Goal: Task Accomplishment & Management: Complete application form

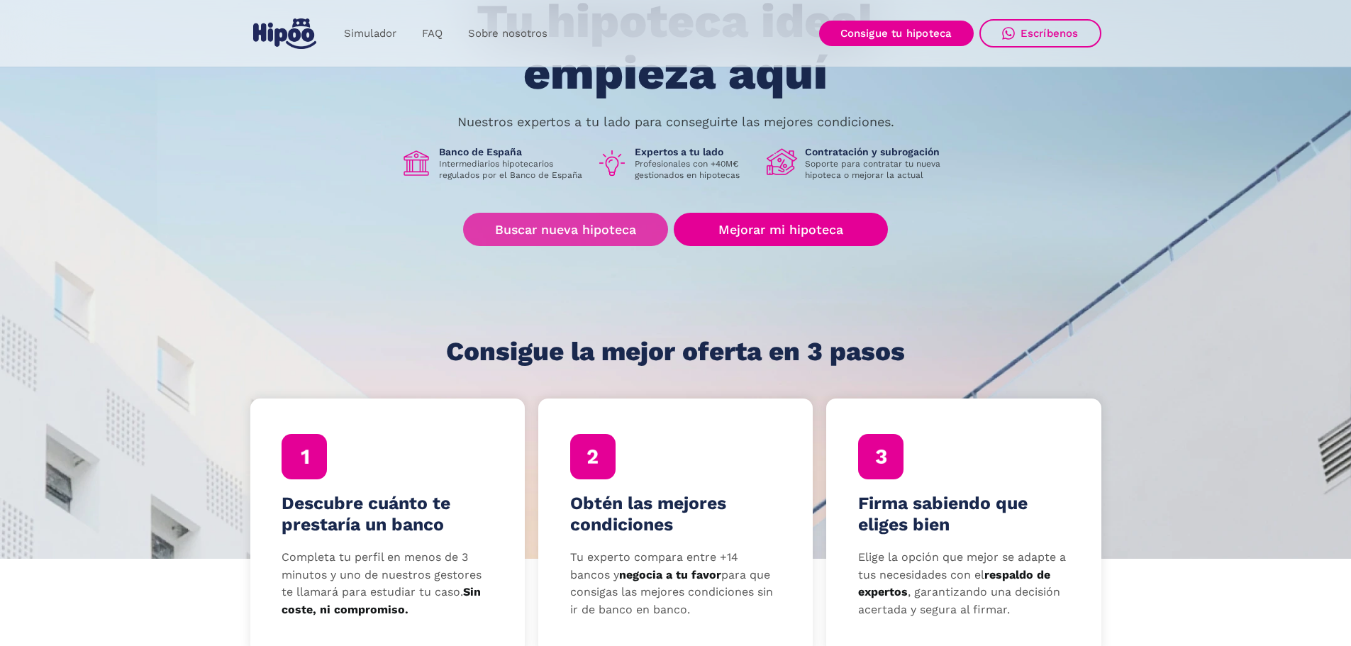
scroll to position [142, 0]
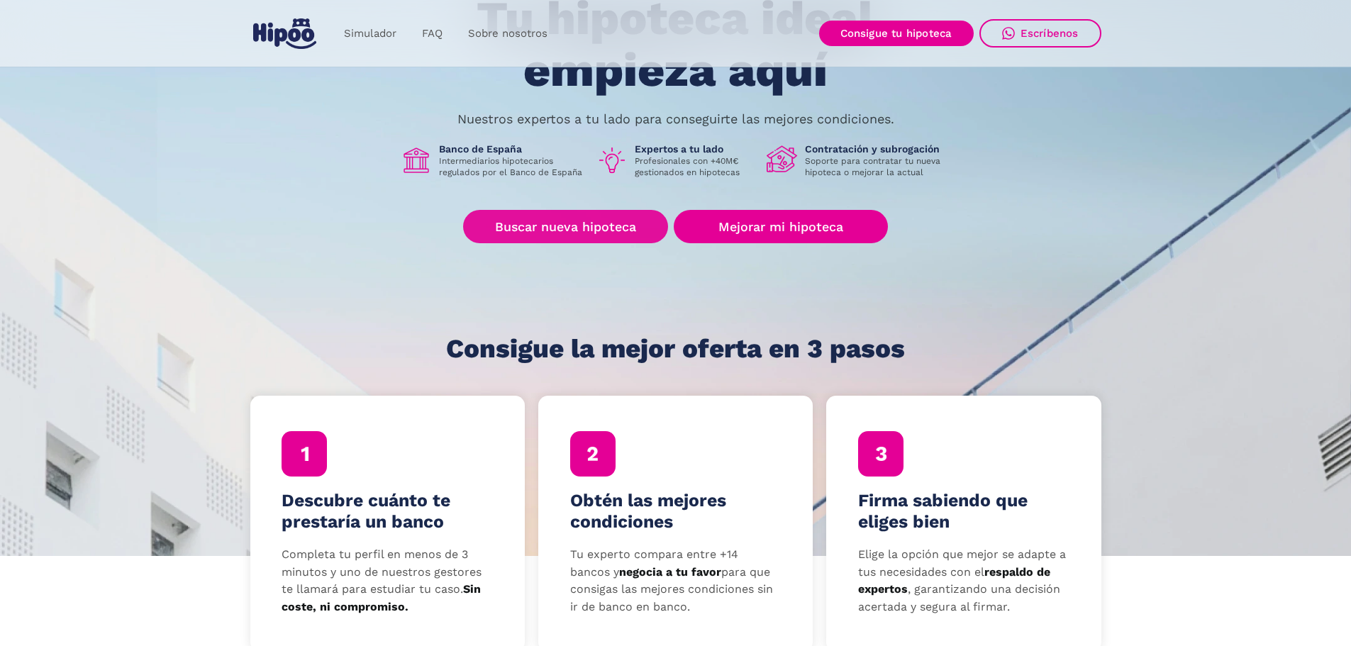
click at [603, 230] on link "Buscar nueva hipoteca" at bounding box center [565, 226] width 205 height 33
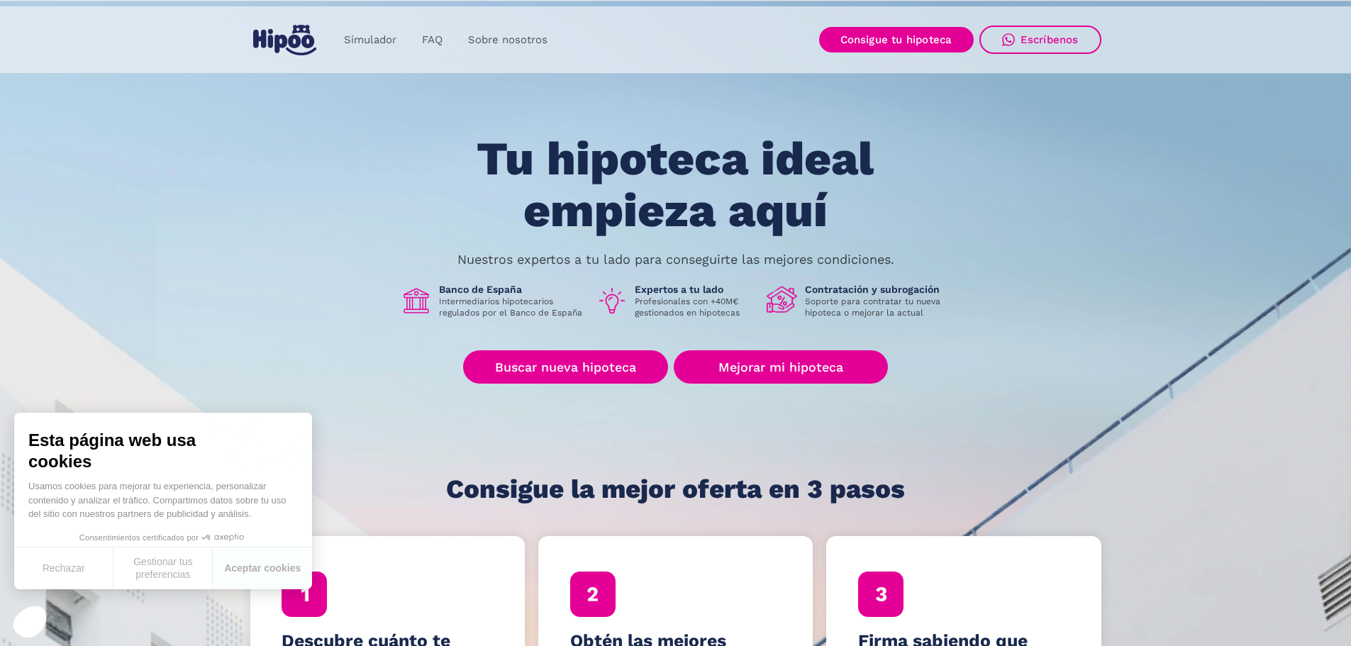
scroll to position [0, 0]
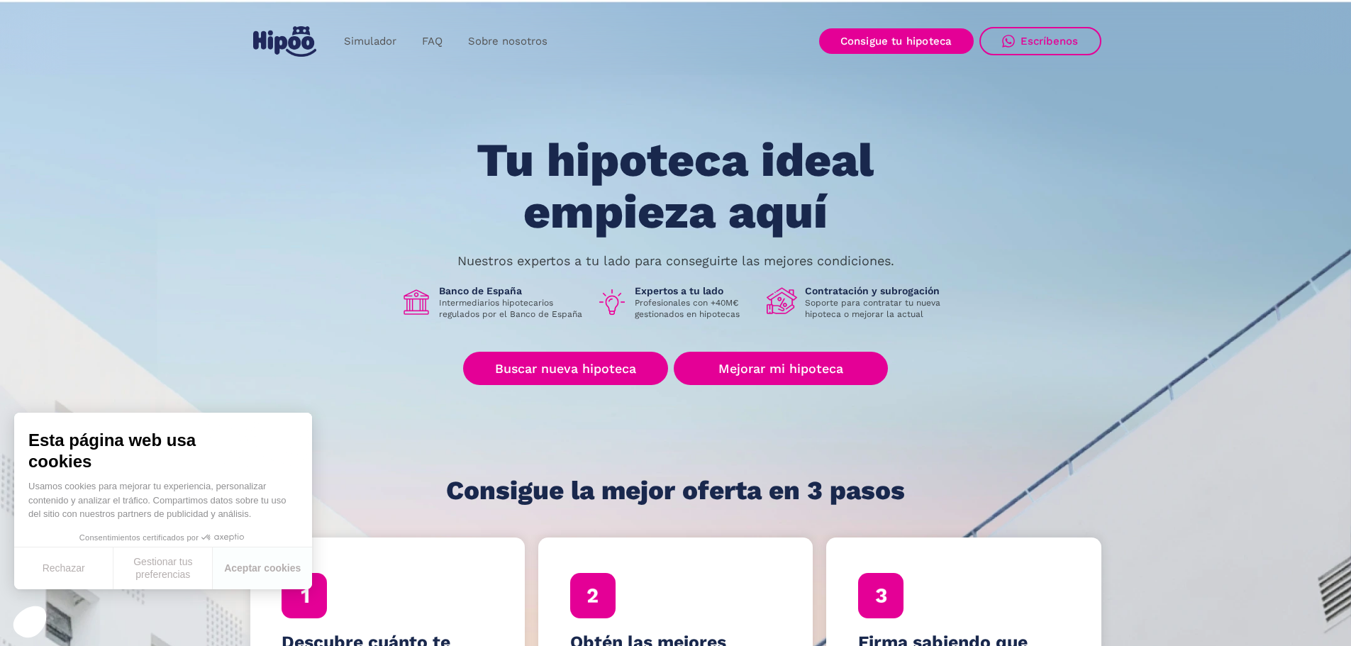
click at [255, 39] on img "home" at bounding box center [284, 41] width 63 height 31
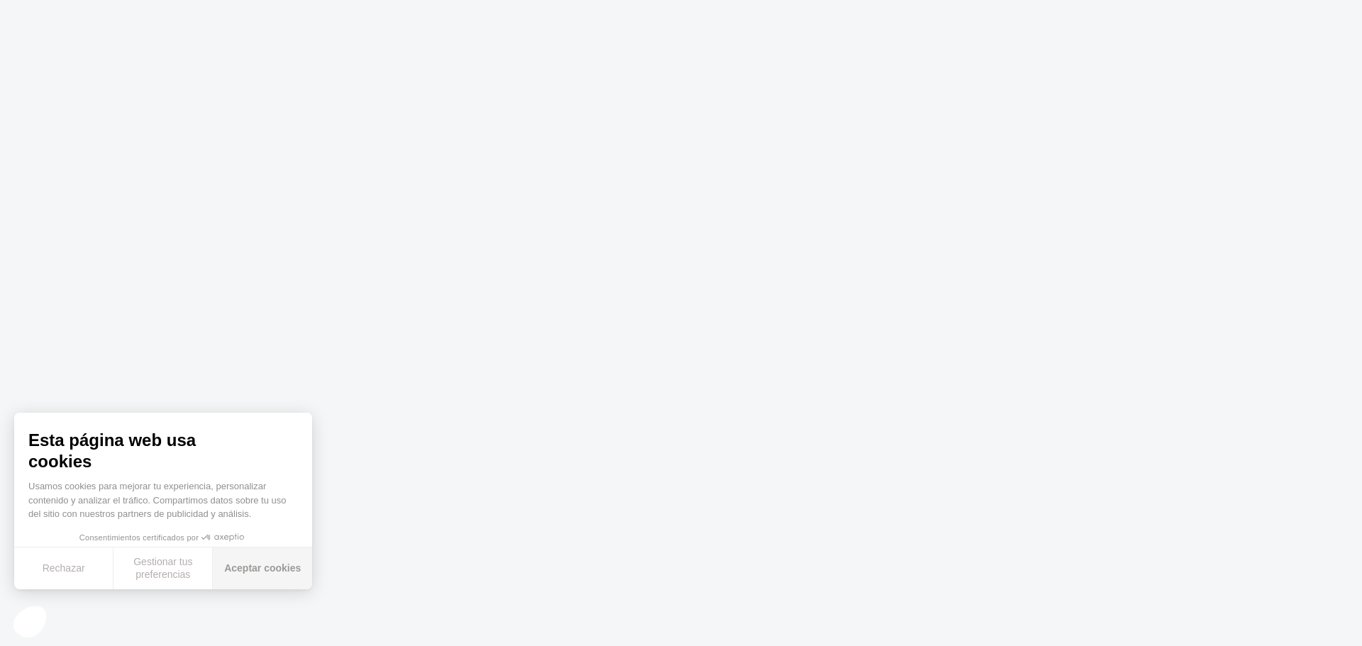
click at [264, 577] on button "Aceptar cookies" at bounding box center [262, 569] width 99 height 42
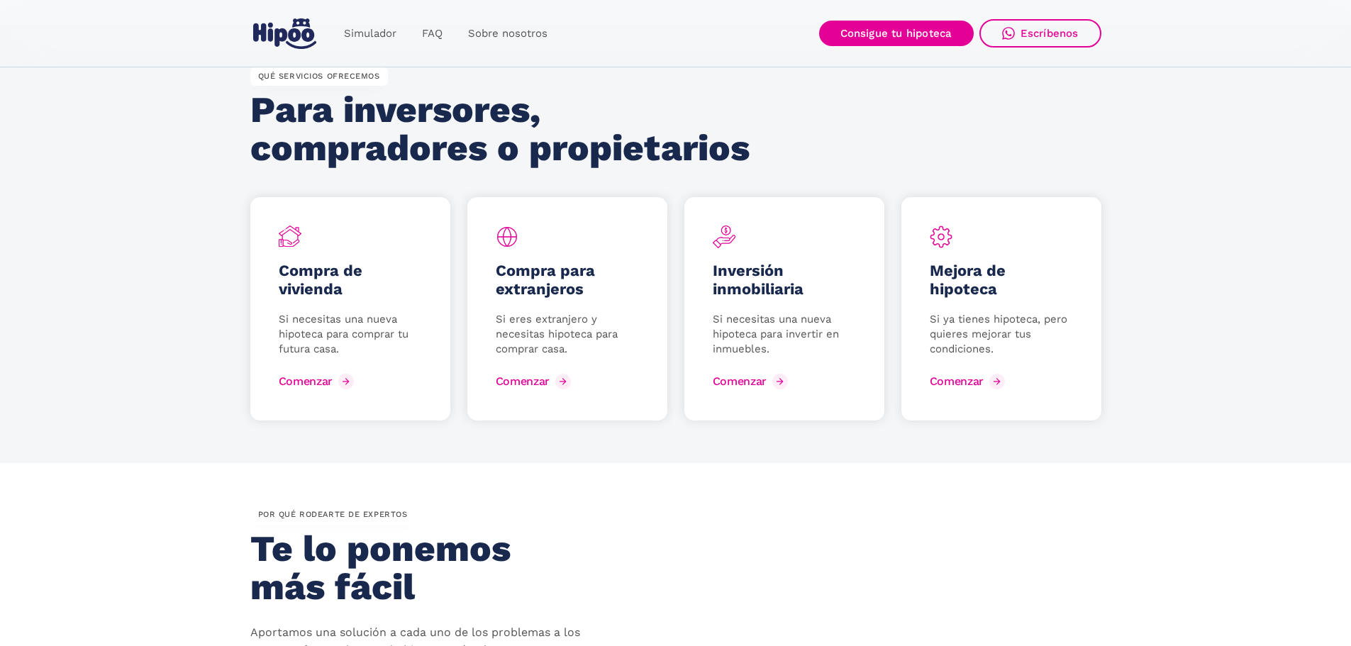
scroll to position [1844, 0]
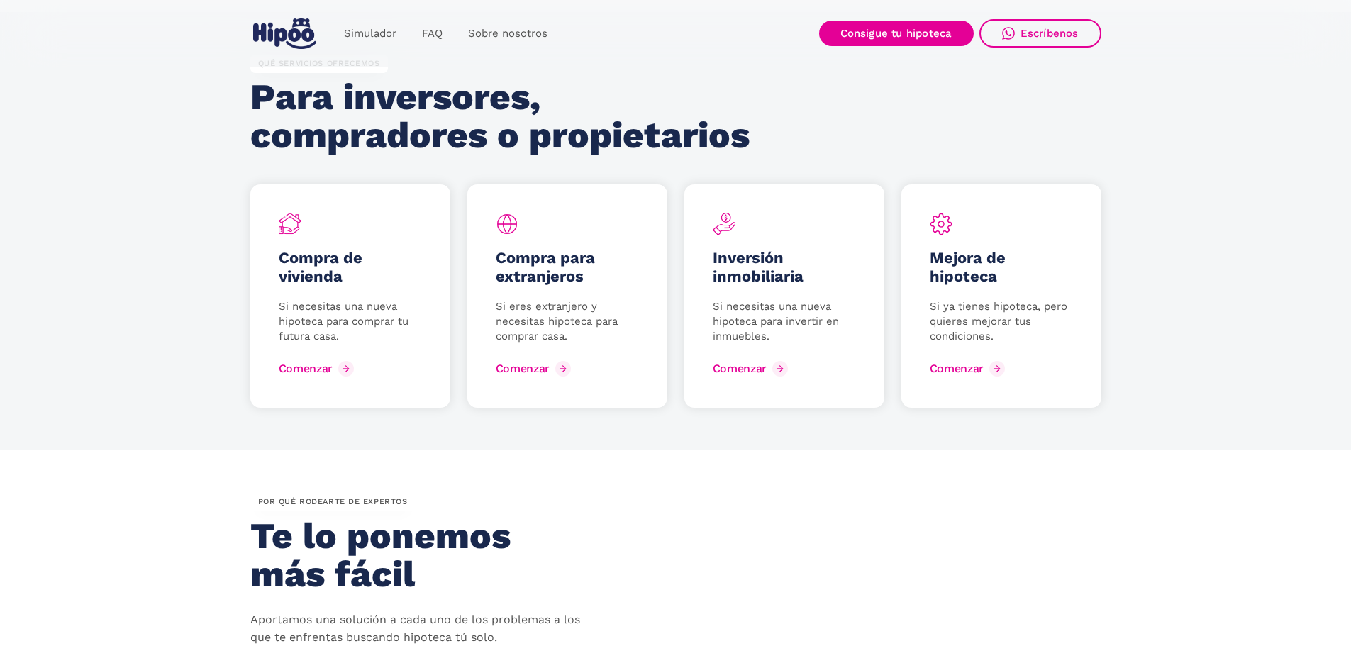
click at [365, 363] on div "Compra de vivienda Si necesitas una nueva hipoteca para comprar tu futura casa.…" at bounding box center [350, 296] width 200 height 224
click at [326, 374] on div "Comenzar" at bounding box center [317, 368] width 54 height 13
